Goal: Task Accomplishment & Management: Complete application form

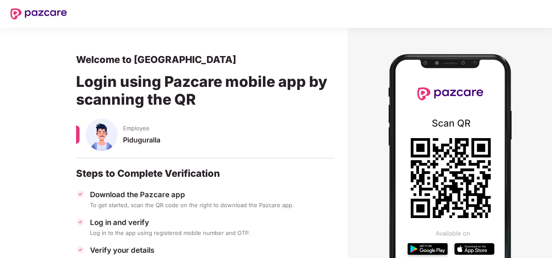
scroll to position [103, 0]
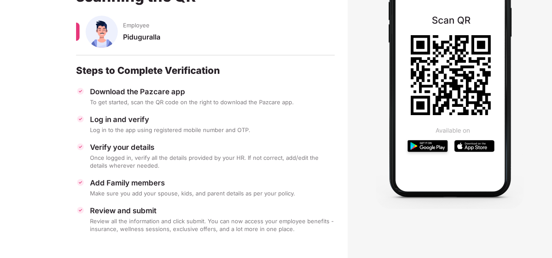
click at [455, 144] on img at bounding box center [450, 75] width 148 height 270
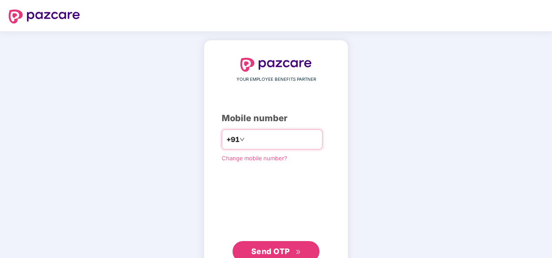
click at [247, 137] on input "**********" at bounding box center [282, 140] width 71 height 14
type input "**********"
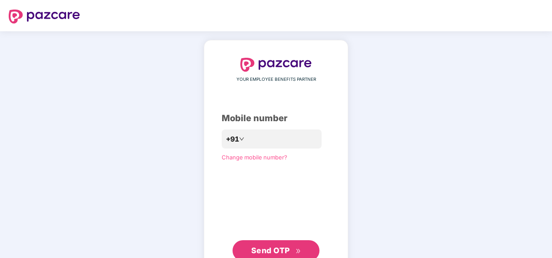
click at [290, 246] on span "Send OTP" at bounding box center [276, 251] width 50 height 12
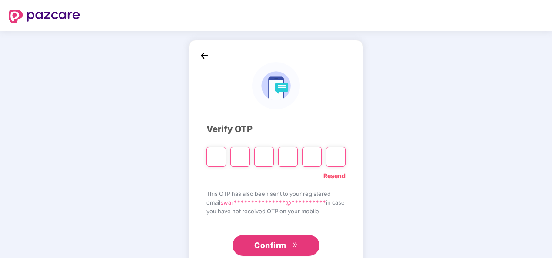
type input "*"
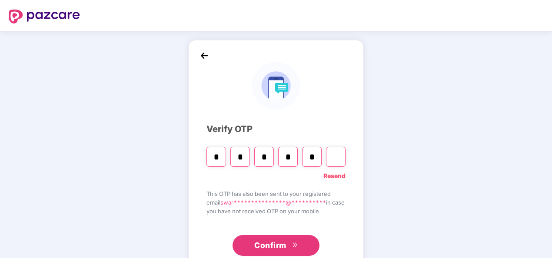
type input "*"
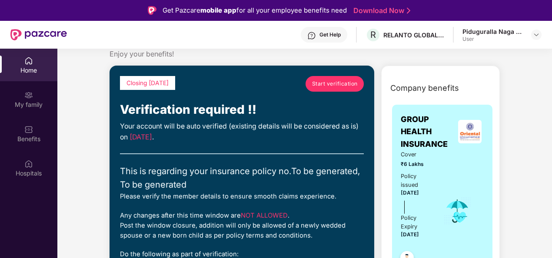
scroll to position [22, 0]
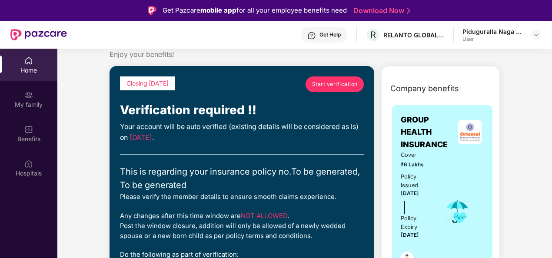
click at [344, 87] on span "Start verification" at bounding box center [335, 84] width 46 height 8
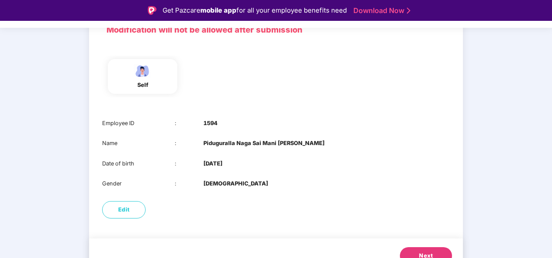
scroll to position [84, 0]
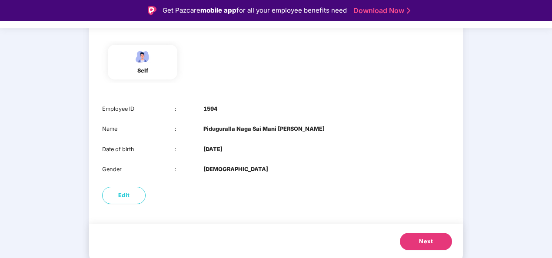
click at [417, 236] on button "Next" at bounding box center [426, 241] width 52 height 17
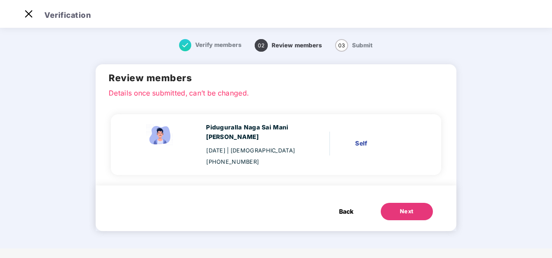
click at [417, 204] on button "Next" at bounding box center [407, 211] width 52 height 17
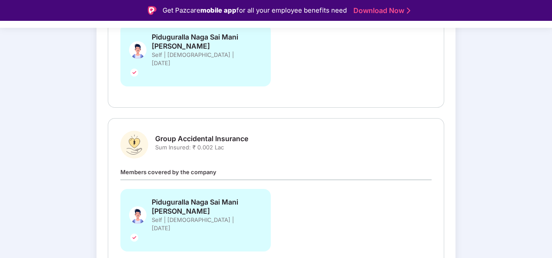
scroll to position [244, 0]
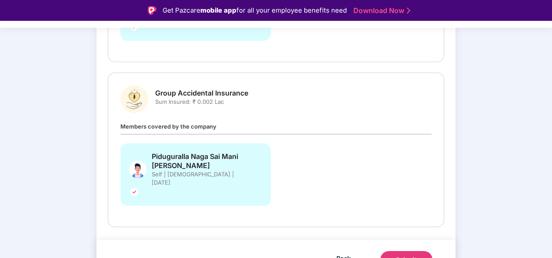
click at [407, 256] on div "Submit" at bounding box center [406, 260] width 21 height 9
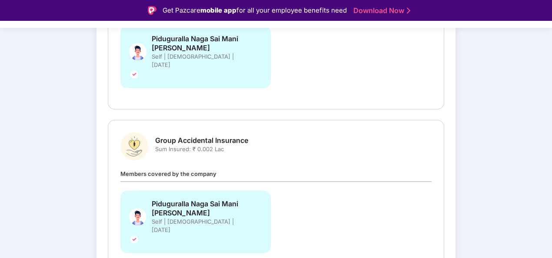
scroll to position [195, 0]
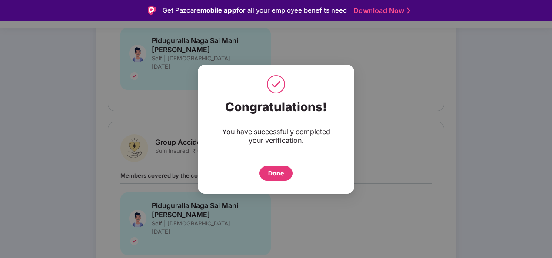
click at [275, 170] on div "Done" at bounding box center [276, 174] width 16 height 10
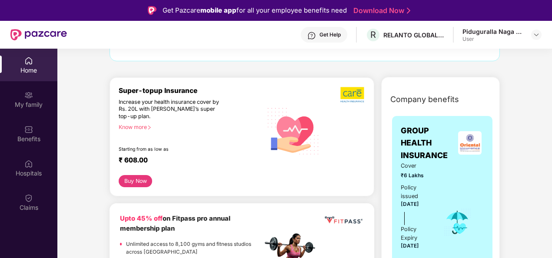
scroll to position [81, 0]
click at [143, 177] on button "Buy Now" at bounding box center [135, 181] width 33 height 12
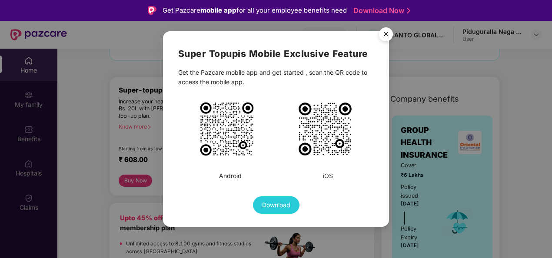
click at [384, 38] on img "Close" at bounding box center [386, 35] width 24 height 24
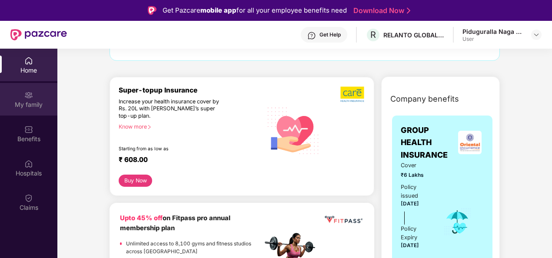
click at [30, 94] on img at bounding box center [28, 95] width 9 height 9
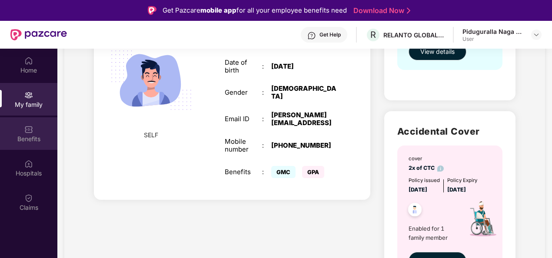
scroll to position [207, 0]
click at [18, 136] on div "Benefits" at bounding box center [28, 139] width 57 height 9
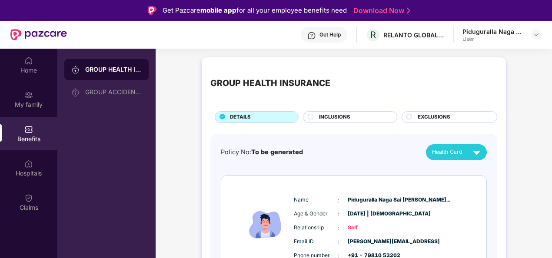
scroll to position [44, 0]
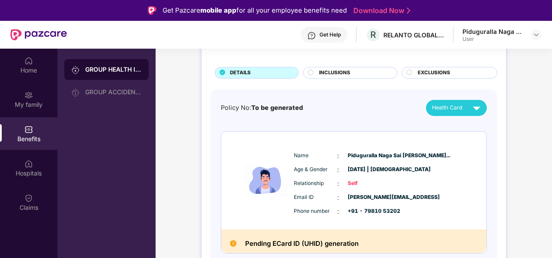
click at [345, 72] on span "INCLUSIONS" at bounding box center [334, 73] width 31 height 8
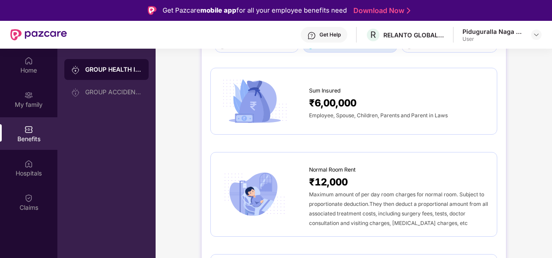
scroll to position [0, 0]
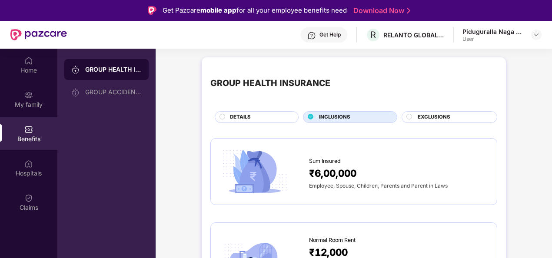
click at [418, 121] on span "EXCLUSIONS" at bounding box center [434, 118] width 33 height 8
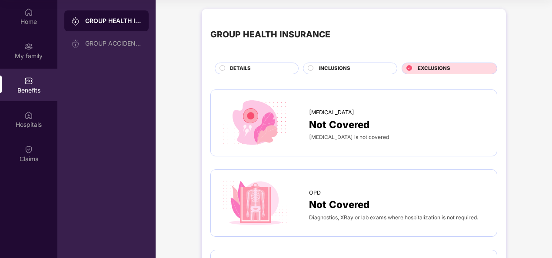
click at [347, 71] on span "INCLUSIONS" at bounding box center [334, 69] width 31 height 8
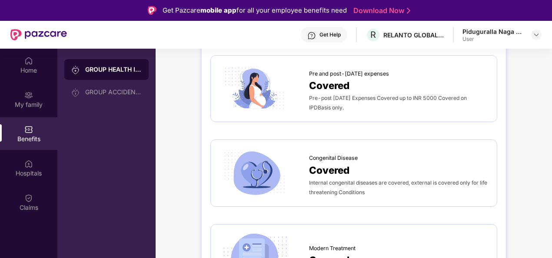
scroll to position [1279, 0]
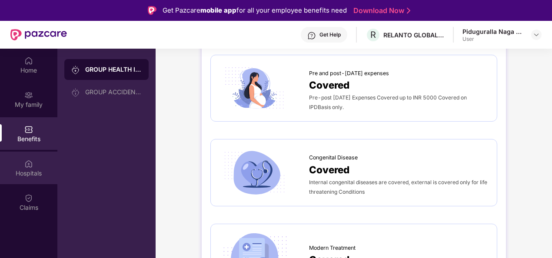
click at [30, 167] on img at bounding box center [28, 164] width 9 height 9
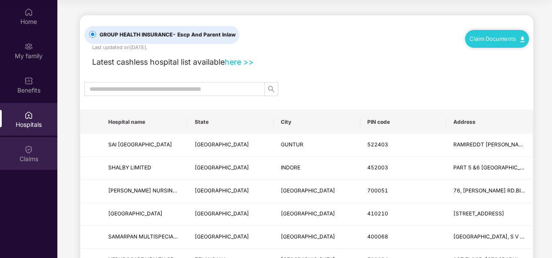
click at [27, 160] on div "Claims" at bounding box center [28, 159] width 57 height 9
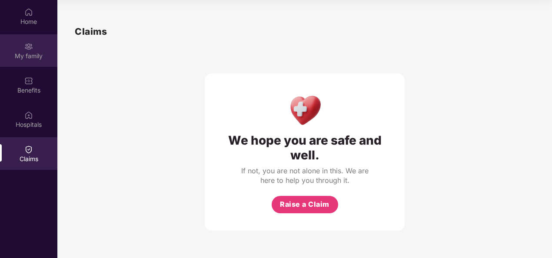
click at [20, 48] on div "My family" at bounding box center [28, 50] width 57 height 33
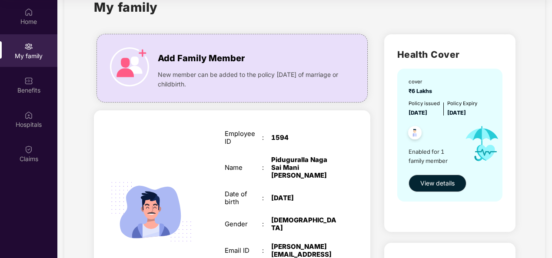
scroll to position [27, 0]
click at [435, 182] on span "View details" at bounding box center [438, 183] width 34 height 10
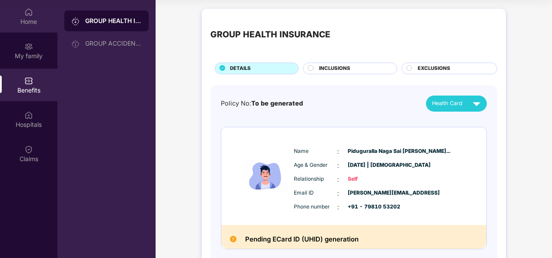
click at [36, 25] on div "Home" at bounding box center [28, 21] width 57 height 9
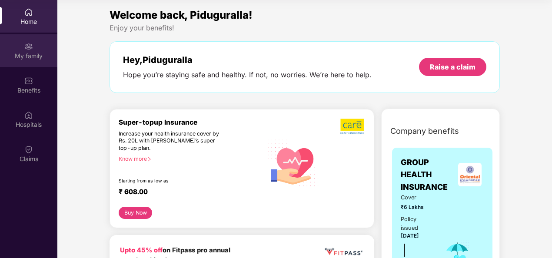
click at [30, 54] on div "My family" at bounding box center [28, 56] width 57 height 9
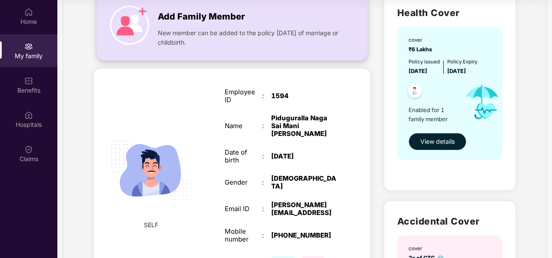
scroll to position [64, 0]
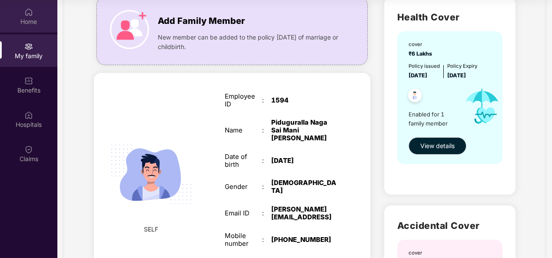
click at [27, 22] on div "Home" at bounding box center [28, 21] width 57 height 9
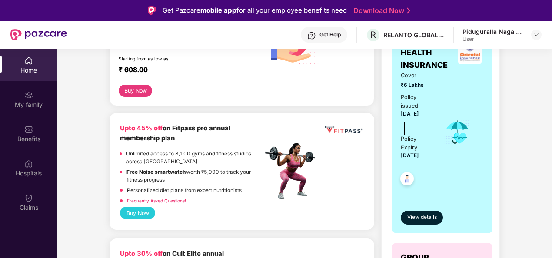
scroll to position [171, 0]
click at [149, 211] on button "Buy Now" at bounding box center [137, 213] width 35 height 13
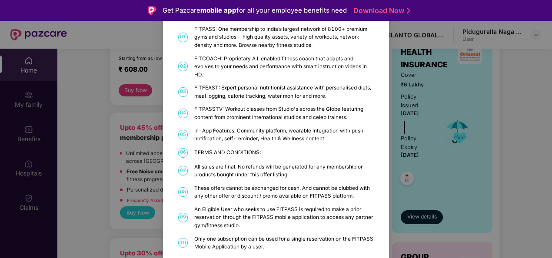
scroll to position [0, 0]
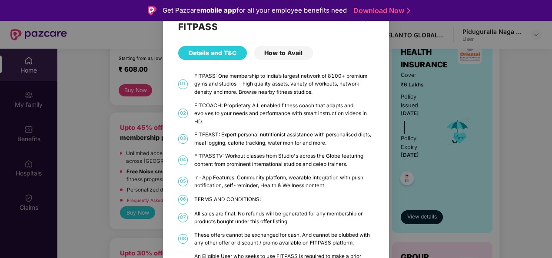
click at [419, 133] on div "FITPASS Details and T&C How to Avail 01 FITPASS: One membership to India’s larg…" at bounding box center [276, 129] width 552 height 258
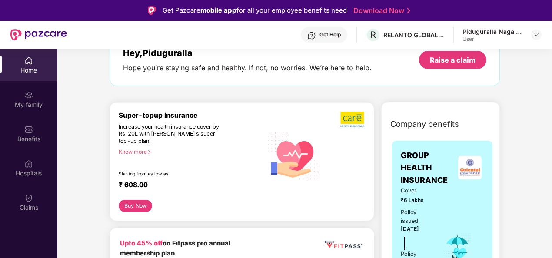
scroll to position [13, 0]
